Goal: Task Accomplishment & Management: Manage account settings

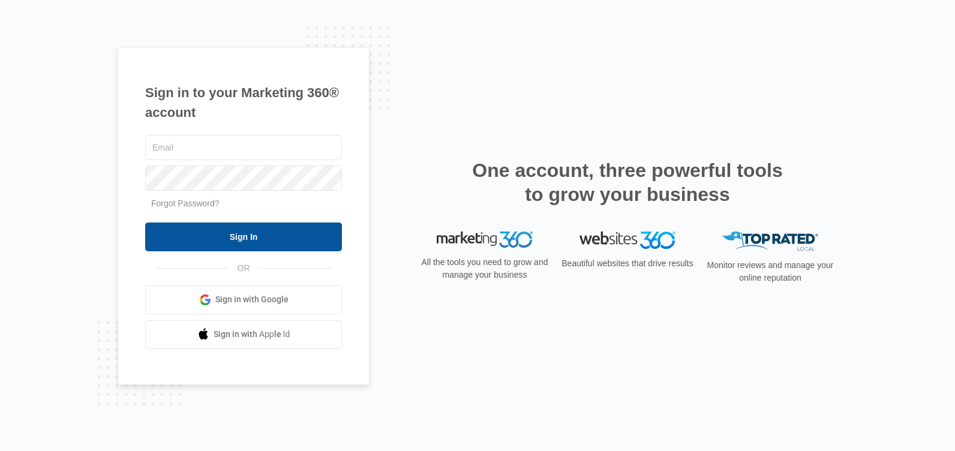
type input "anewdawnteam@gmail.com"
click at [243, 237] on input "Sign In" at bounding box center [243, 236] width 197 height 29
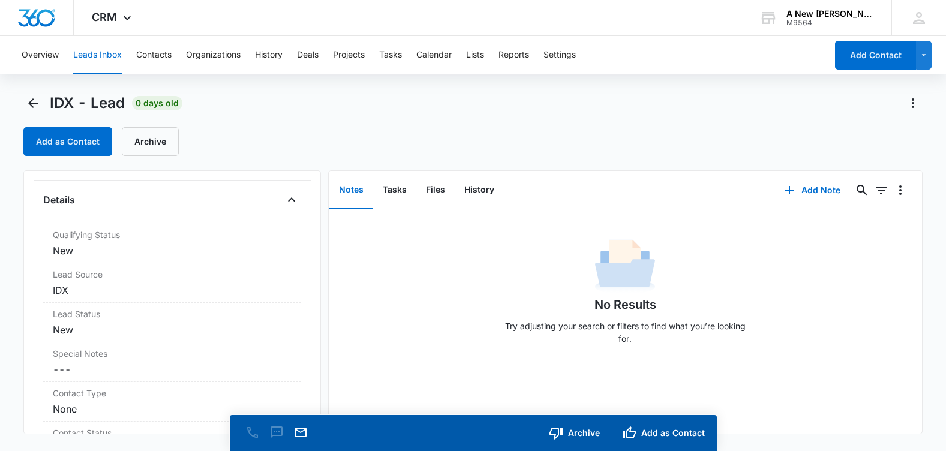
scroll to position [480, 0]
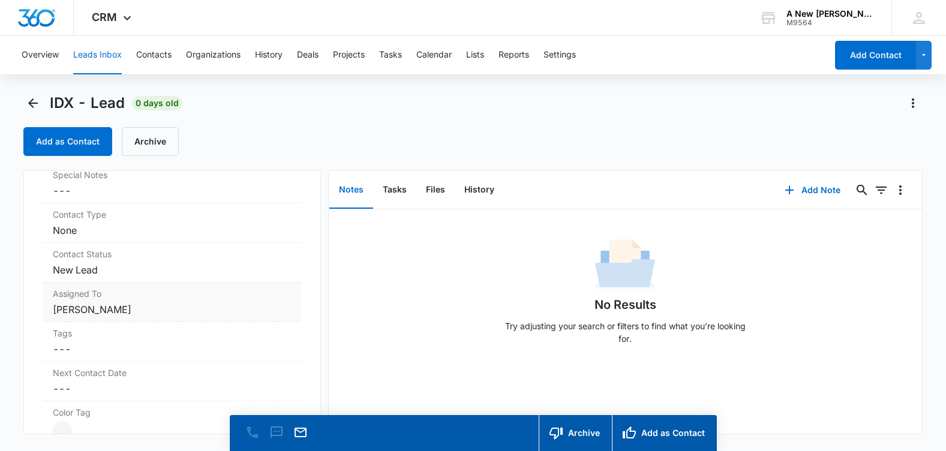
click at [136, 314] on dd "Cancel Save Changes Dawn Stone" at bounding box center [172, 309] width 238 height 14
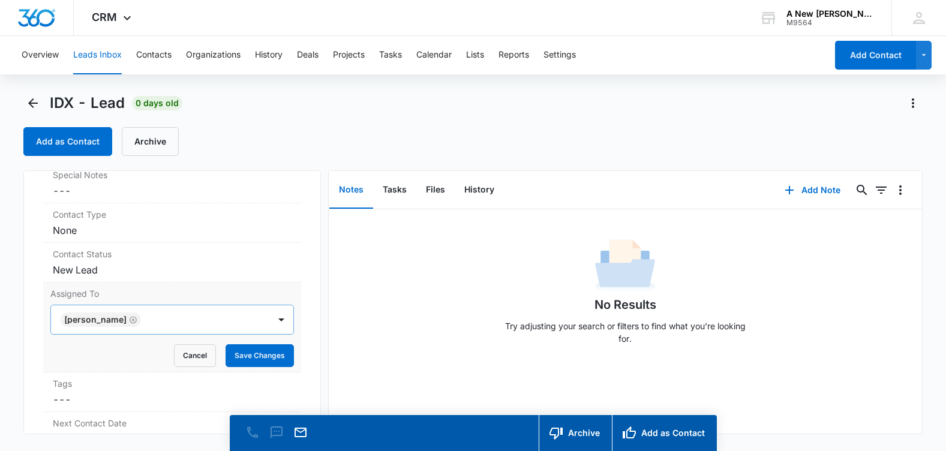
click at [129, 315] on icon "Remove Dawn Stone" at bounding box center [133, 319] width 8 height 9
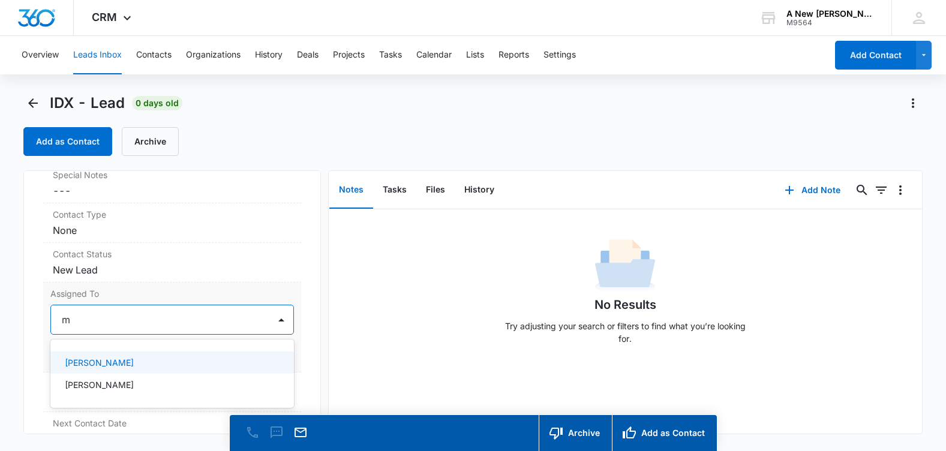
type input "mi"
click at [91, 362] on p "Michelle Hall" at bounding box center [99, 362] width 69 height 13
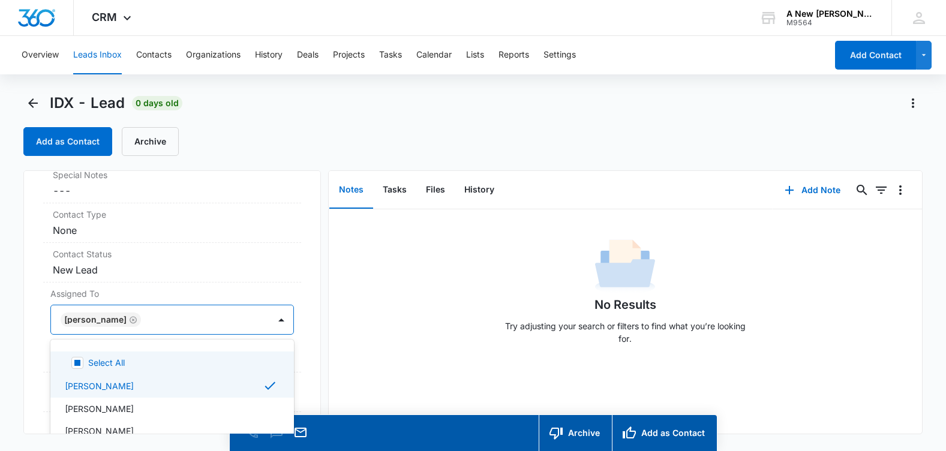
click at [386, 332] on div "No Results Try adjusting your search or filters to find what you’re looking for." at bounding box center [625, 295] width 593 height 119
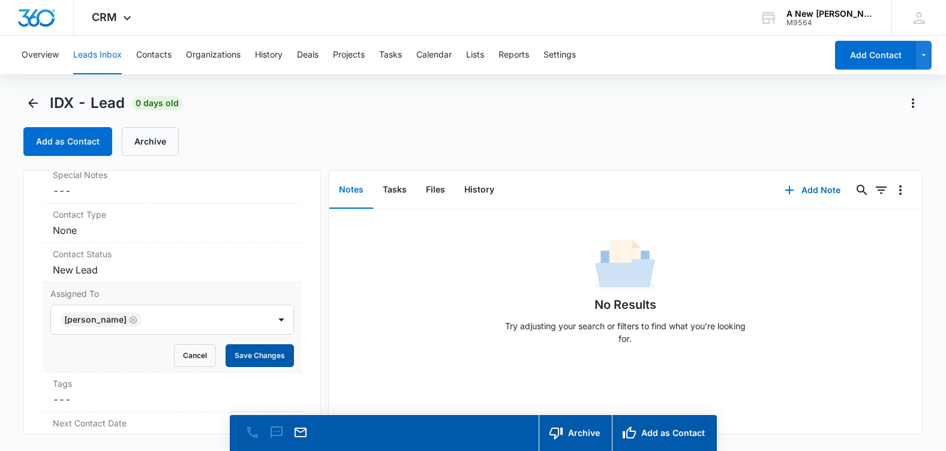
click at [251, 352] on button "Save Changes" at bounding box center [259, 355] width 68 height 23
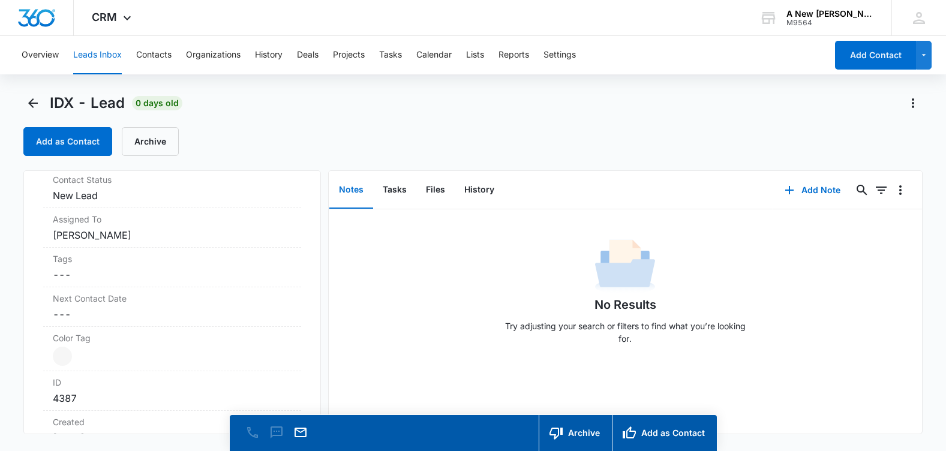
scroll to position [600, 0]
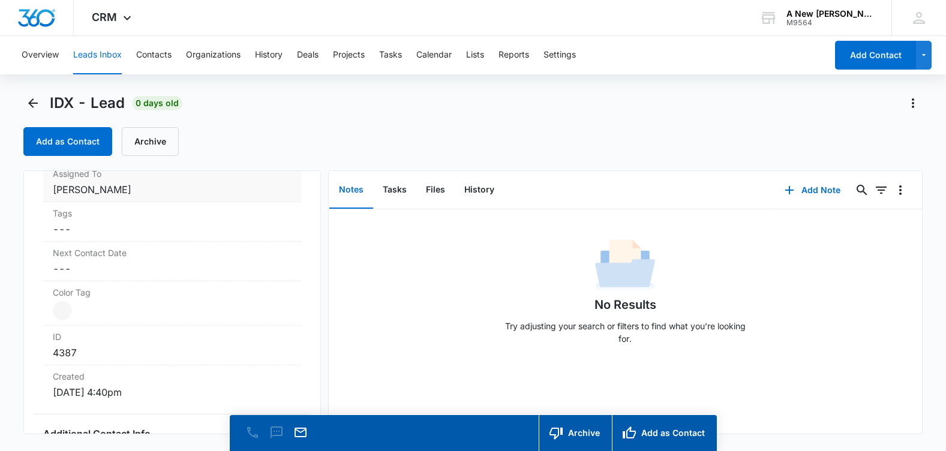
click at [129, 192] on dd "Cancel Save Changes Dawn Stone" at bounding box center [172, 189] width 238 height 14
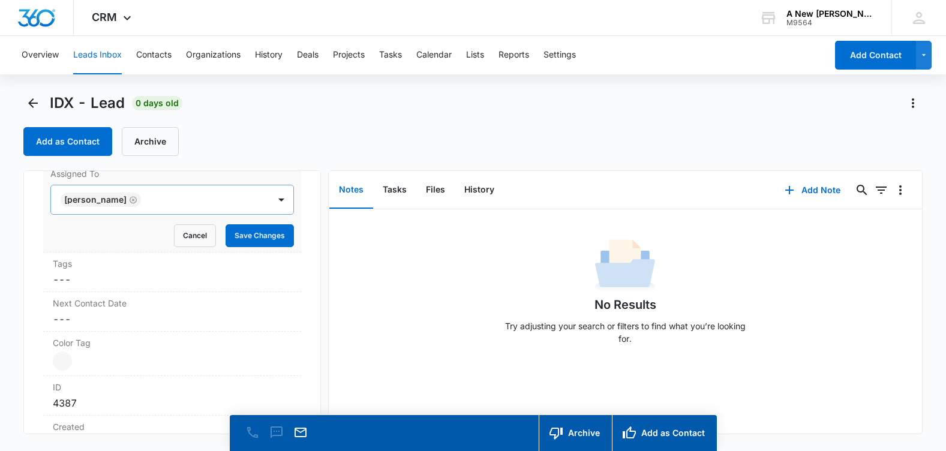
click at [129, 201] on icon "Remove Dawn Stone" at bounding box center [133, 199] width 8 height 9
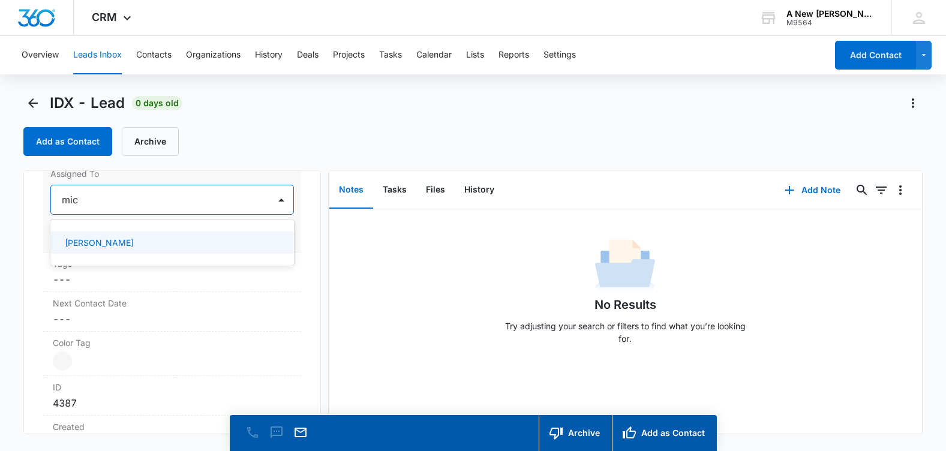
type input "mich"
click at [110, 238] on p "[PERSON_NAME]" at bounding box center [99, 242] width 69 height 13
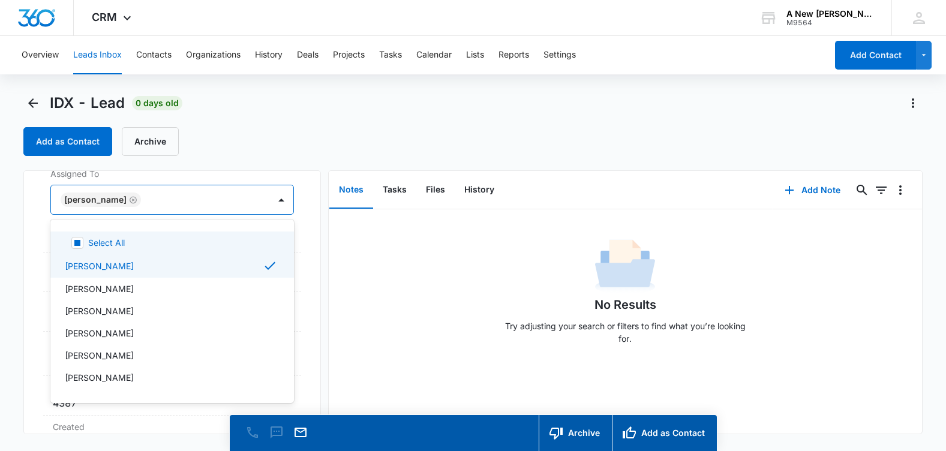
click at [354, 246] on div "No Results Try adjusting your search or filters to find what you’re looking for." at bounding box center [625, 295] width 593 height 119
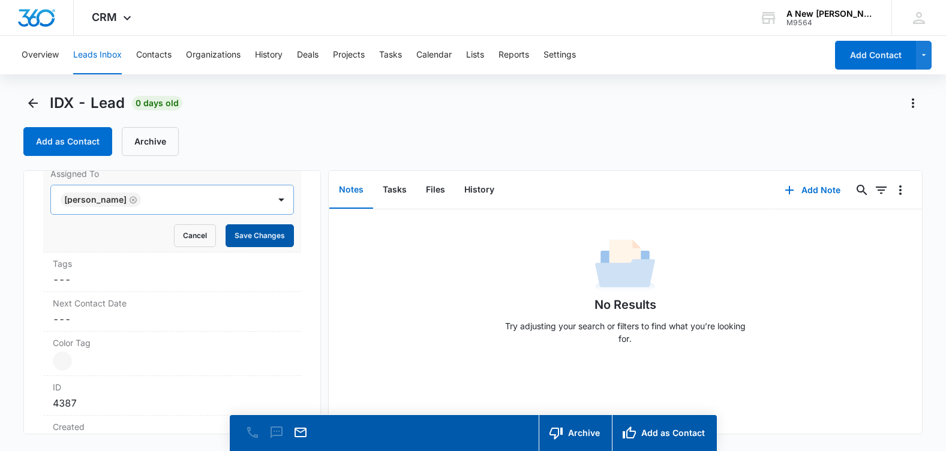
click at [242, 230] on button "Save Changes" at bounding box center [259, 235] width 68 height 23
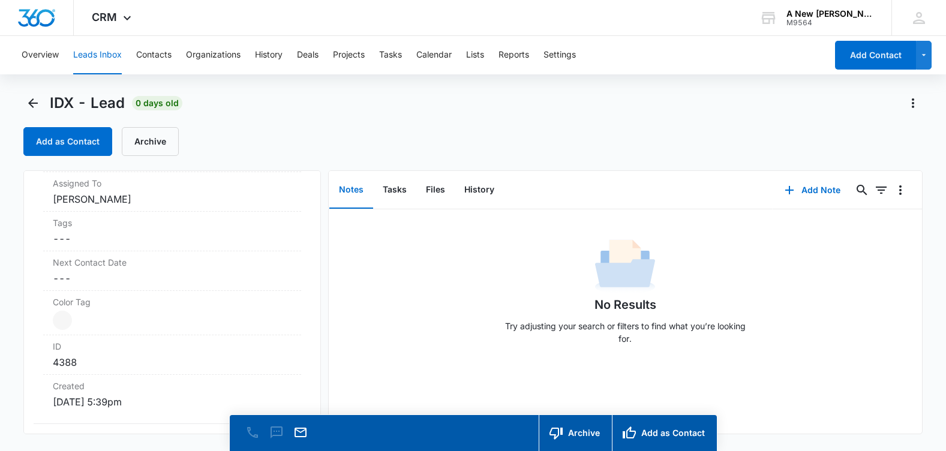
scroll to position [600, 0]
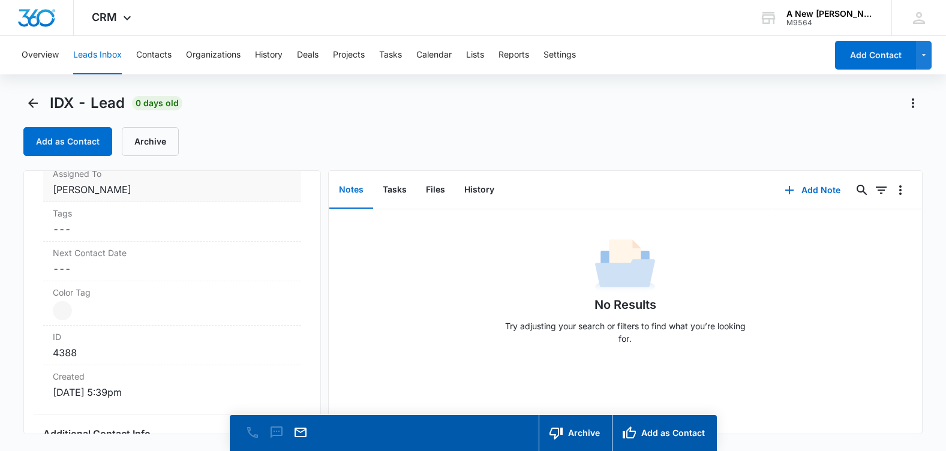
click at [128, 188] on dd "Cancel Save Changes Dawn Stone" at bounding box center [172, 189] width 238 height 14
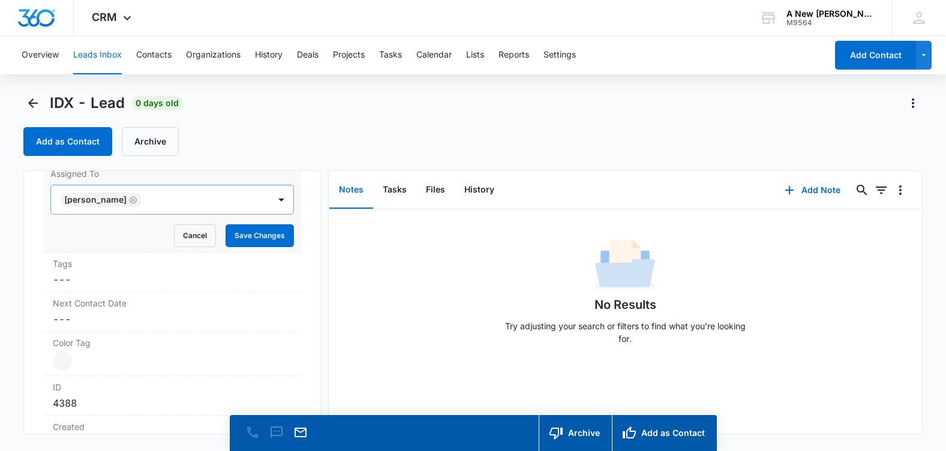
click at [129, 199] on icon "Remove Dawn Stone" at bounding box center [133, 199] width 8 height 9
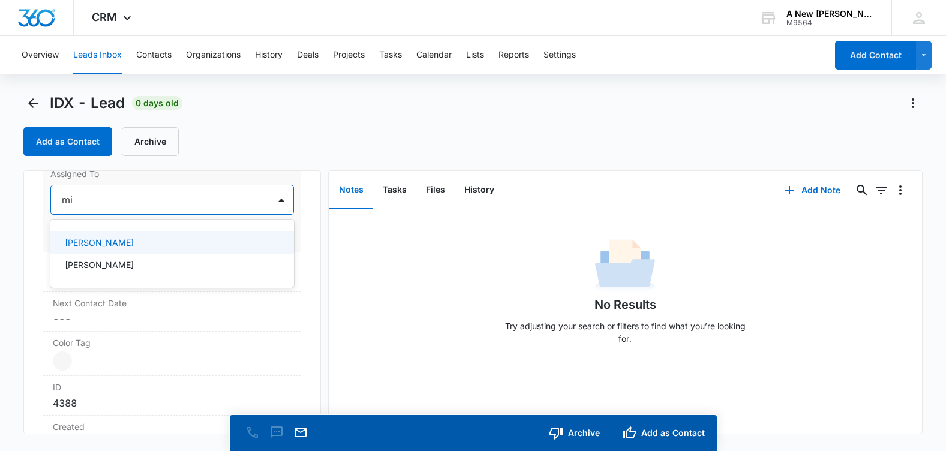
type input "mic"
click at [107, 245] on p "[PERSON_NAME]" at bounding box center [99, 242] width 69 height 13
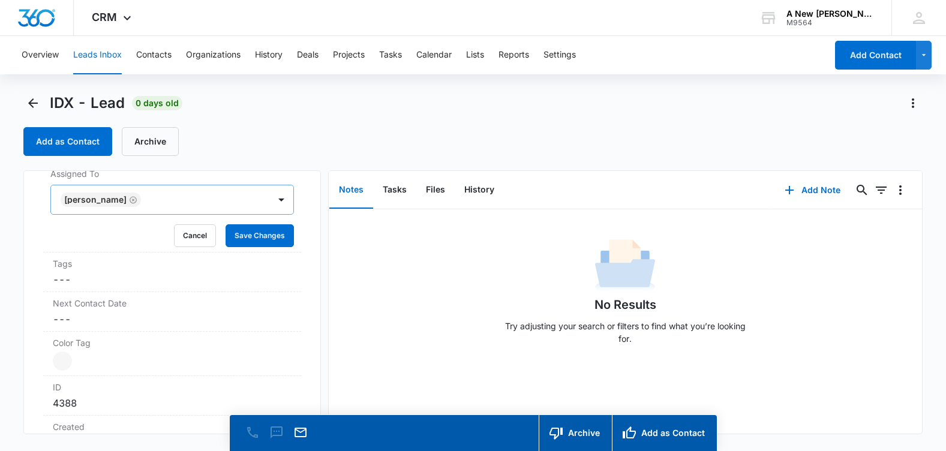
click at [406, 267] on div "No Results Try adjusting your search or filters to find what you’re looking for." at bounding box center [625, 295] width 593 height 119
click at [252, 232] on button "Save Changes" at bounding box center [259, 235] width 68 height 23
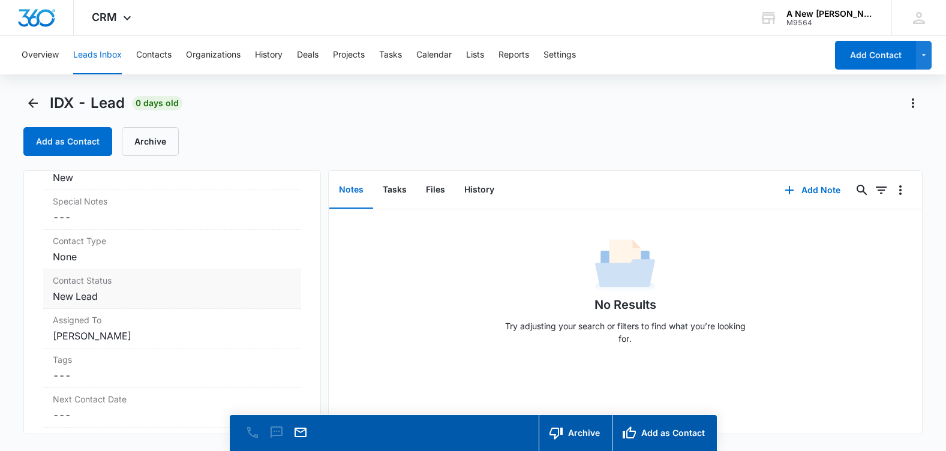
scroll to position [480, 0]
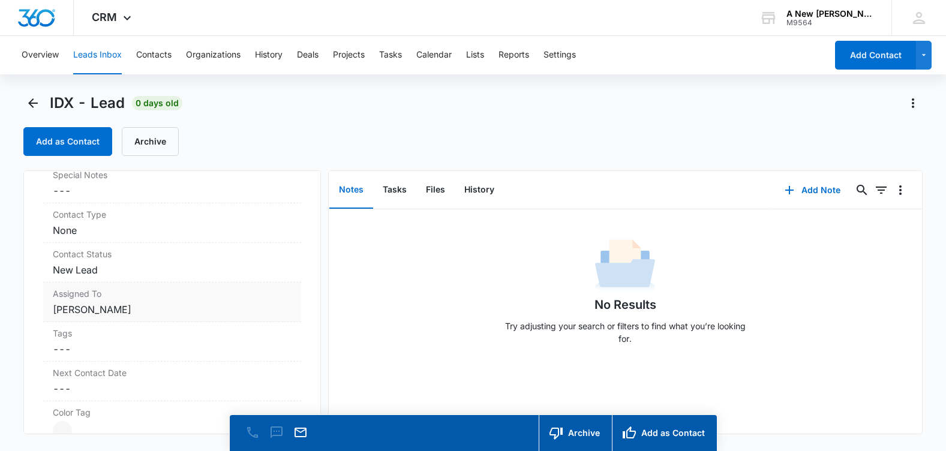
click at [133, 313] on dd "Cancel Save Changes [PERSON_NAME]" at bounding box center [172, 309] width 238 height 14
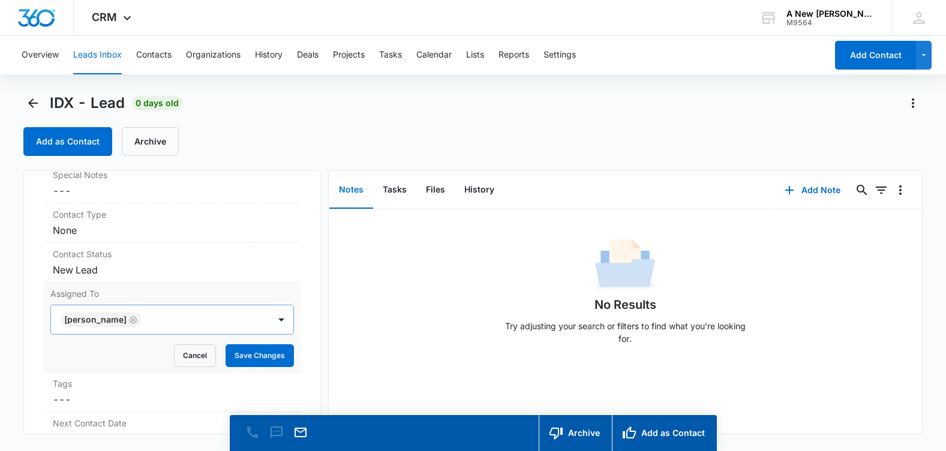
click at [129, 319] on icon "Remove Dawn Stone" at bounding box center [133, 319] width 8 height 9
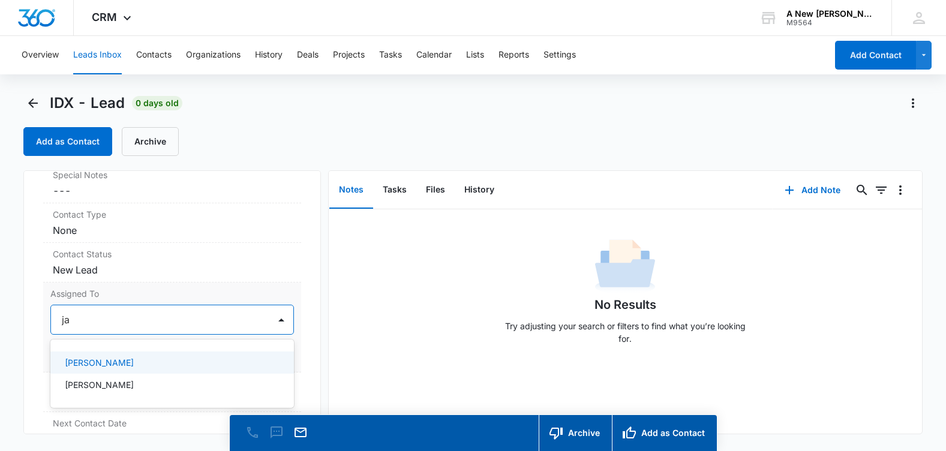
type input "[PERSON_NAME]"
click at [109, 366] on p "[PERSON_NAME]" at bounding box center [99, 362] width 69 height 13
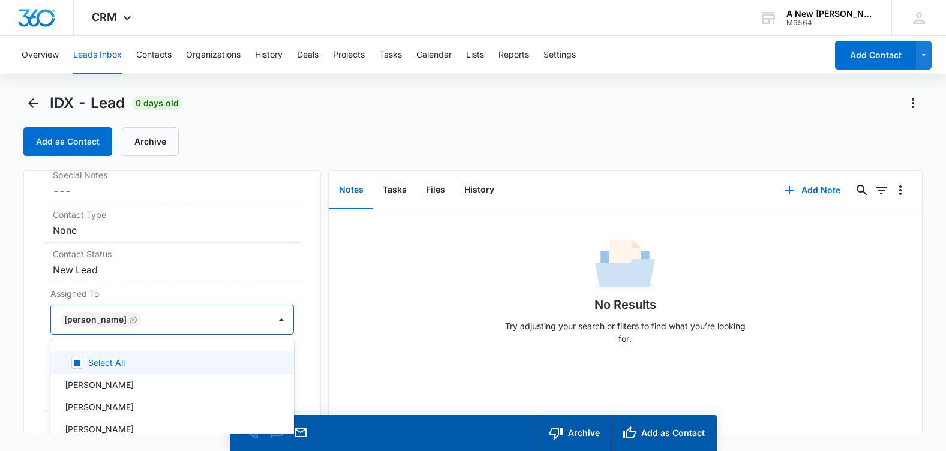
click at [345, 341] on div "No Results Try adjusting your search or filters to find what you’re looking for." at bounding box center [625, 295] width 593 height 119
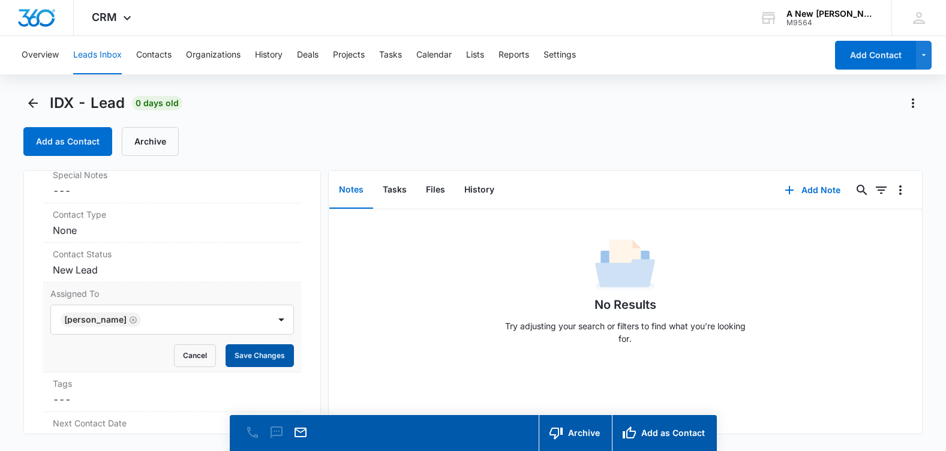
click at [253, 354] on button "Save Changes" at bounding box center [259, 355] width 68 height 23
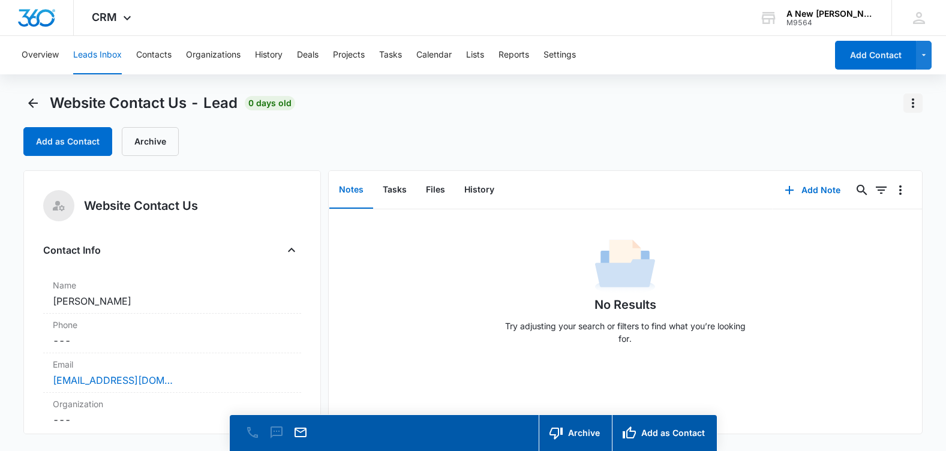
click at [911, 99] on icon "Actions" at bounding box center [912, 103] width 2 height 10
click at [877, 150] on div "Delete" at bounding box center [880, 154] width 26 height 8
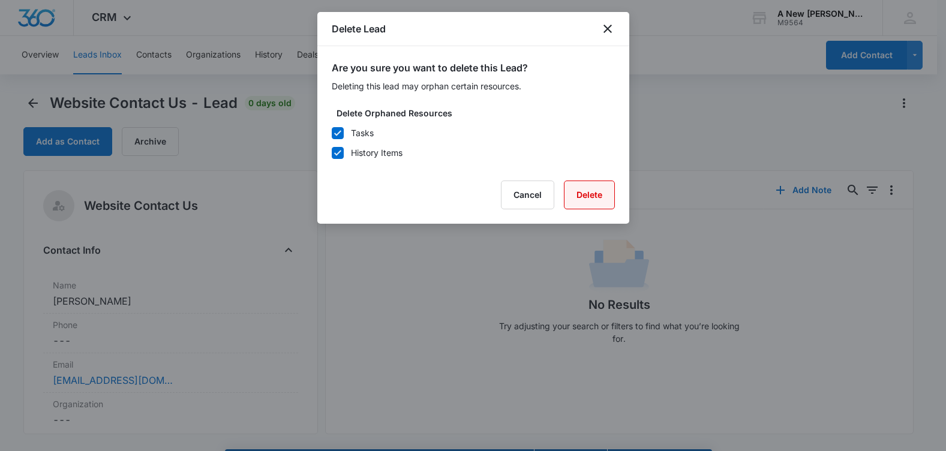
click at [592, 191] on button "Delete" at bounding box center [589, 194] width 51 height 29
